Goal: Check status

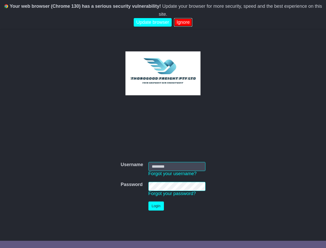
click at [182, 18] on link "Ignore" at bounding box center [183, 22] width 18 height 9
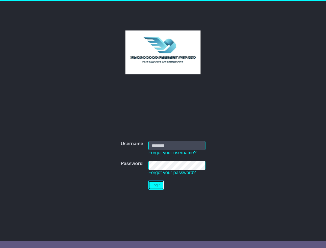
click at [163, 186] on button "Login" at bounding box center [157, 185] width 16 height 9
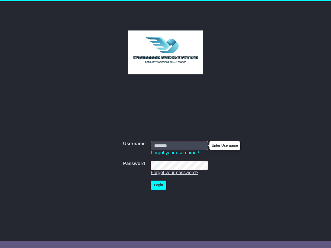
click at [173, 174] on link "Forgot your password?" at bounding box center [175, 172] width 48 height 5
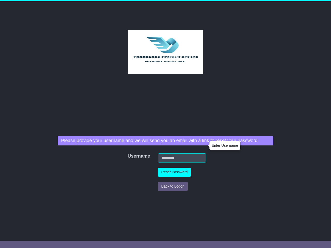
click at [172, 194] on div "Username Username Forgot your username? Password Password Forgot your password?…" at bounding box center [165, 161] width 220 height 138
click at [156, 206] on div "Username Username Forgot your username? Password Password Forgot your password?…" at bounding box center [165, 161] width 220 height 138
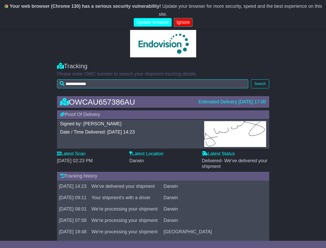
click at [182, 18] on link "Ignore" at bounding box center [183, 22] width 18 height 9
